Goal: Find specific page/section: Find specific page/section

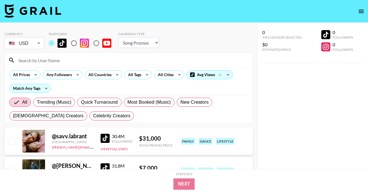
select select "Song"
click at [140, 76] on div "All Tags" at bounding box center [134, 74] width 18 height 8
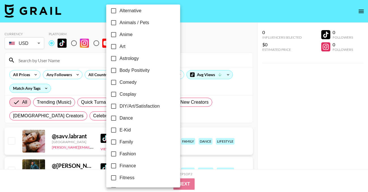
scroll to position [43, 0]
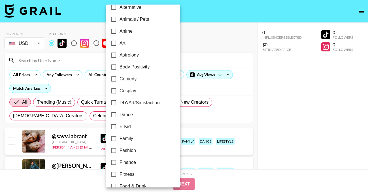
click at [129, 115] on span "Dance" at bounding box center [126, 114] width 13 height 7
click at [120, 115] on input "Dance" at bounding box center [114, 115] width 12 height 12
checkbox input "true"
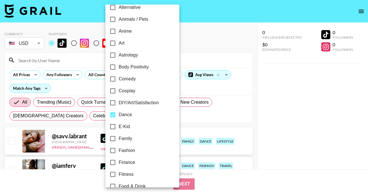
click at [214, 12] on div at bounding box center [184, 96] width 368 height 192
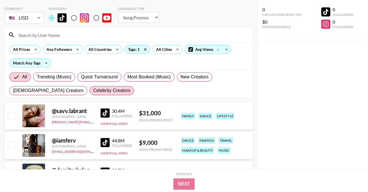
scroll to position [17, 0]
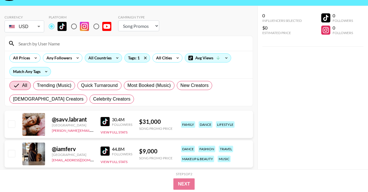
click at [104, 54] on div "All Countries" at bounding box center [99, 58] width 28 height 8
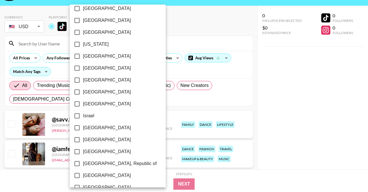
scroll to position [469, 0]
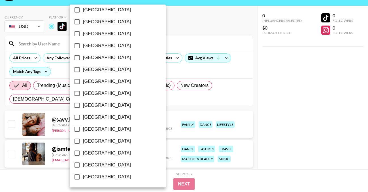
click at [104, 162] on span "[GEOGRAPHIC_DATA]" at bounding box center [107, 164] width 48 height 7
click at [83, 162] on input "[GEOGRAPHIC_DATA]" at bounding box center [77, 165] width 12 height 12
checkbox input "true"
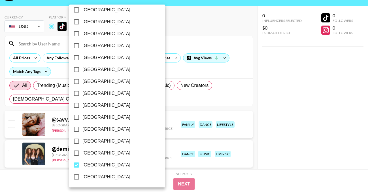
click at [176, 29] on div at bounding box center [184, 96] width 368 height 192
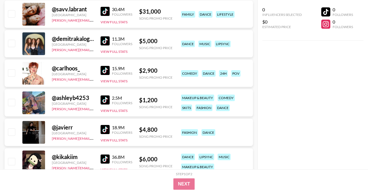
scroll to position [141, 0]
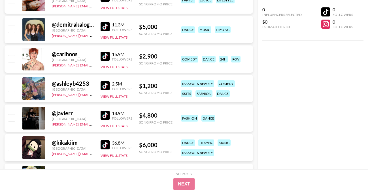
click at [104, 88] on img at bounding box center [105, 85] width 9 height 9
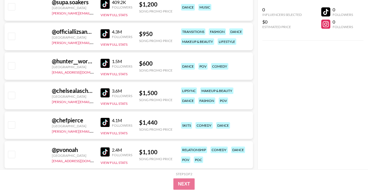
scroll to position [1243, 0]
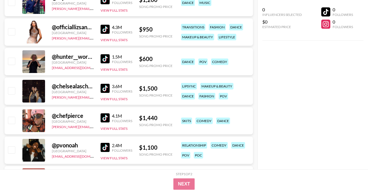
click at [105, 58] on img at bounding box center [105, 58] width 9 height 9
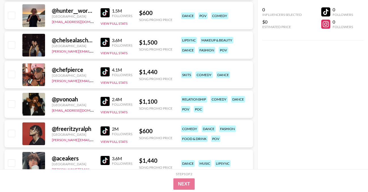
click at [101, 70] on img at bounding box center [105, 71] width 9 height 9
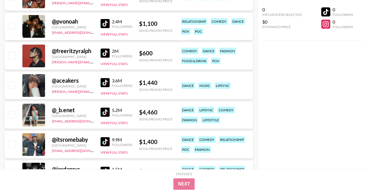
scroll to position [1367, 0]
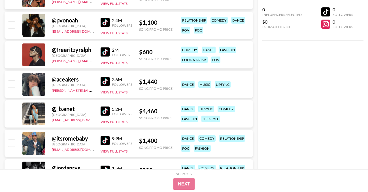
click at [106, 81] on img at bounding box center [105, 81] width 9 height 9
